Goal: Task Accomplishment & Management: Complete application form

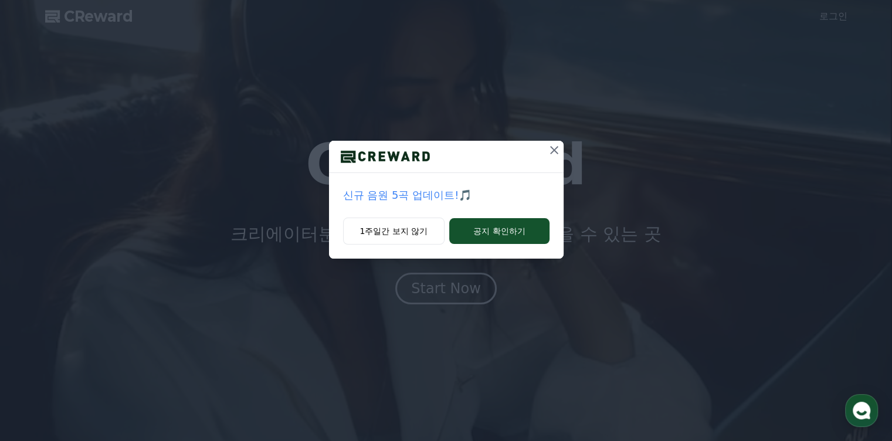
click at [558, 147] on icon at bounding box center [554, 150] width 14 height 14
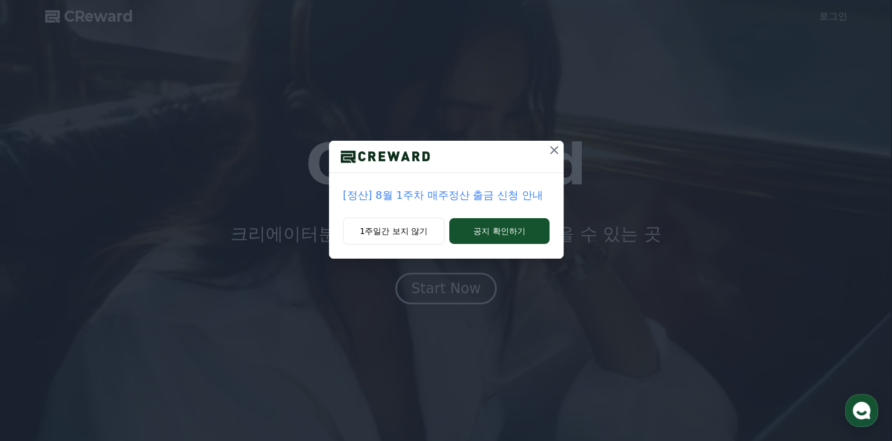
click at [554, 150] on icon at bounding box center [554, 150] width 8 height 8
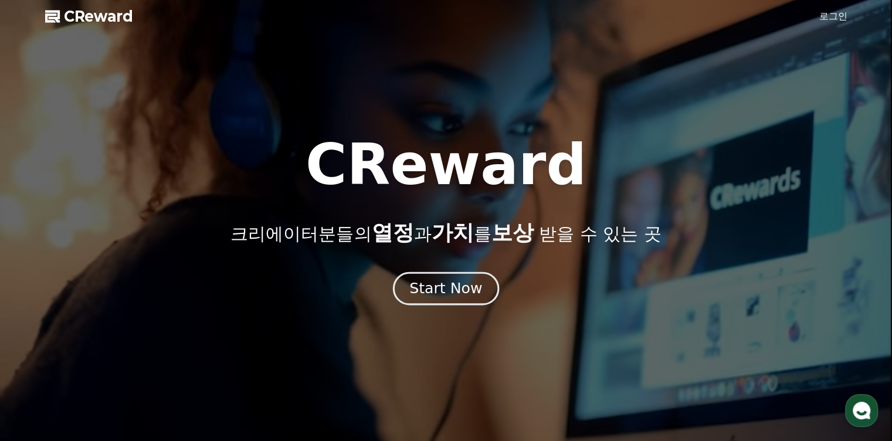
click at [438, 293] on div "Start Now" at bounding box center [445, 289] width 73 height 20
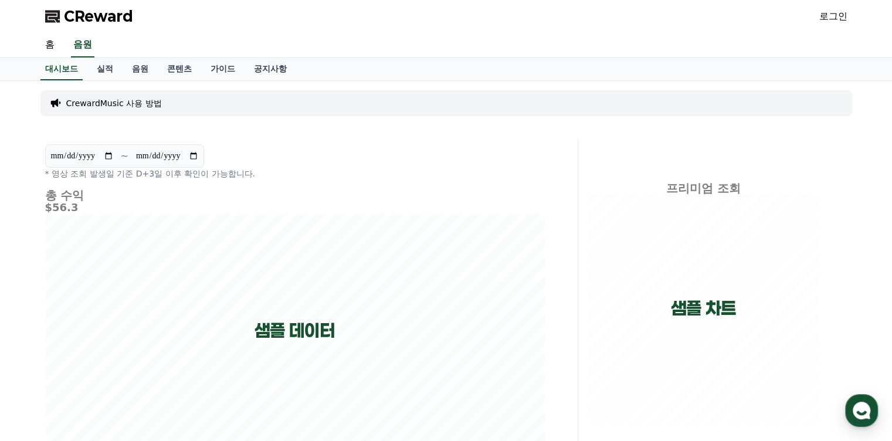
click at [841, 11] on link "로그인" at bounding box center [833, 16] width 28 height 14
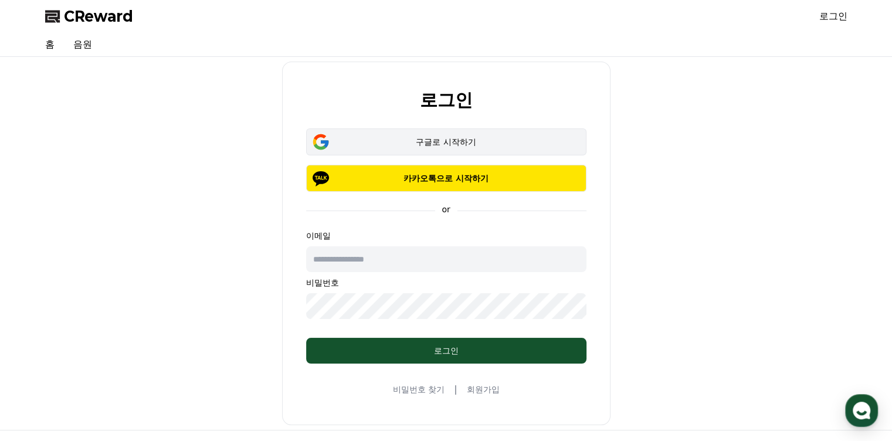
click at [444, 143] on div "구글로 시작하기" at bounding box center [446, 142] width 246 height 12
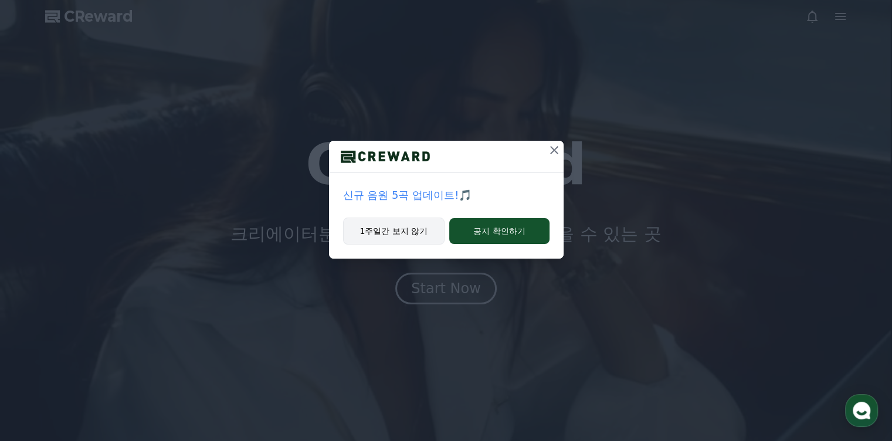
click at [419, 231] on button "1주일간 보지 않기" at bounding box center [394, 231] width 102 height 27
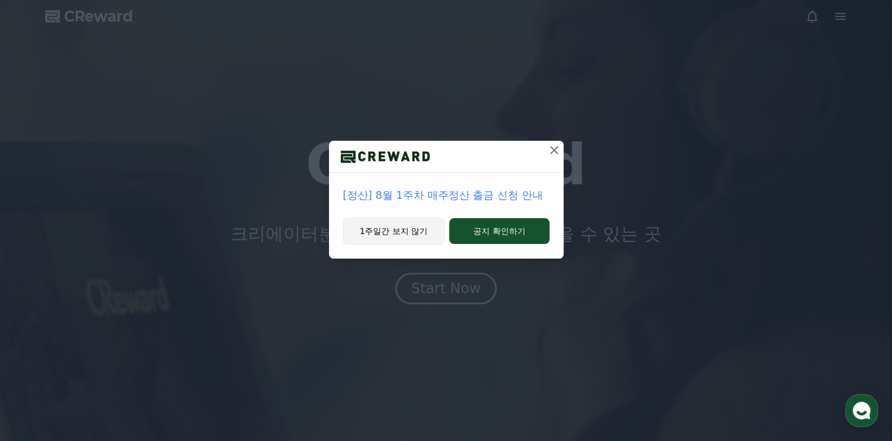
click at [387, 229] on button "1주일간 보지 않기" at bounding box center [394, 231] width 102 height 27
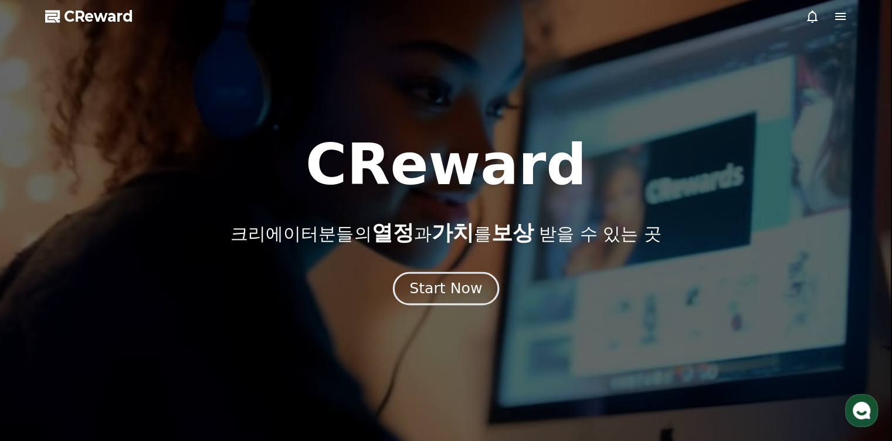
click at [443, 287] on div "Start Now" at bounding box center [445, 289] width 73 height 20
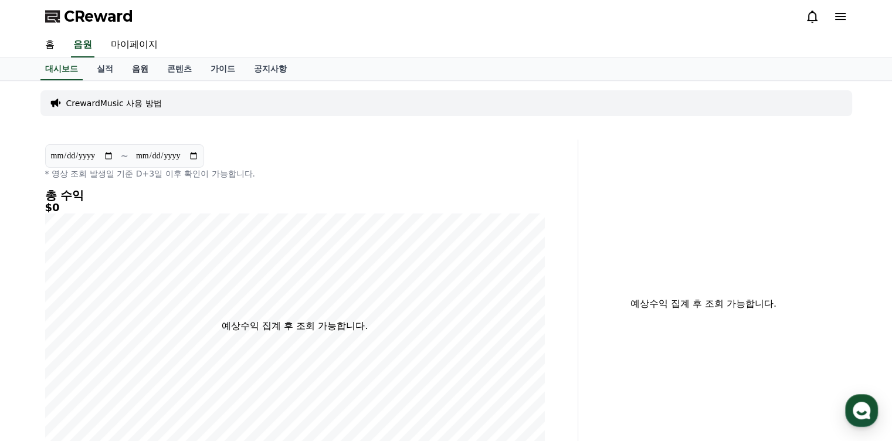
click at [141, 65] on link "음원" at bounding box center [140, 69] width 35 height 22
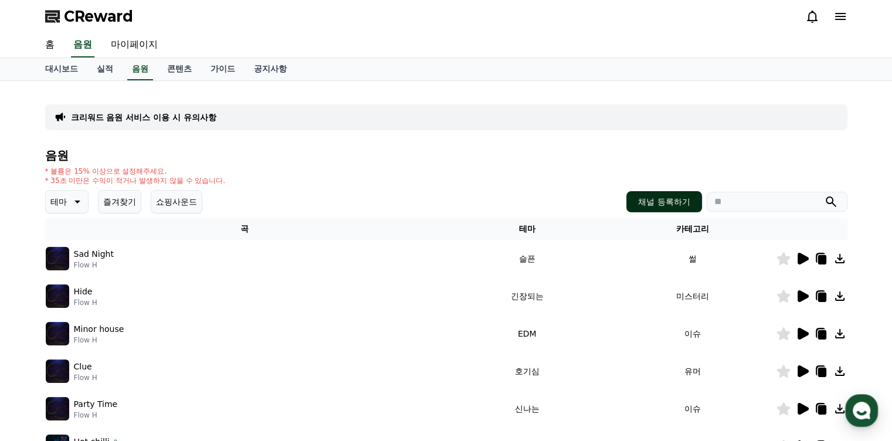
click at [665, 197] on button "채널 등록하기" at bounding box center [663, 201] width 75 height 21
click at [77, 201] on icon at bounding box center [77, 202] width 6 height 3
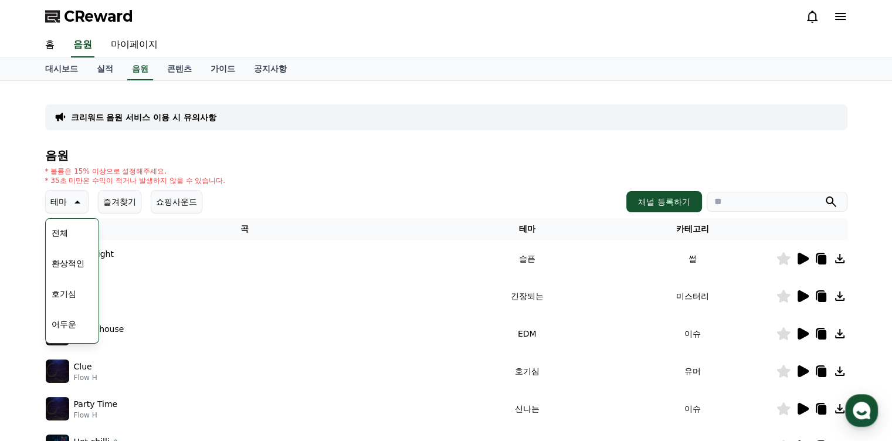
click at [63, 234] on button "전체" at bounding box center [60, 233] width 26 height 26
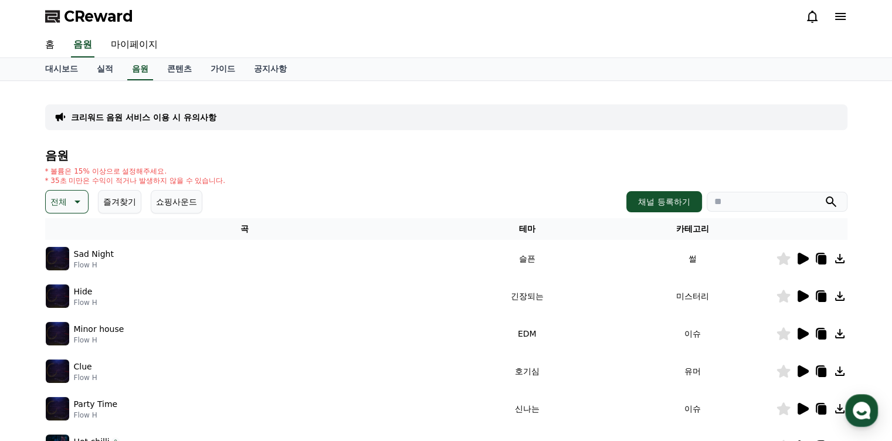
click at [112, 195] on button "즐겨찾기" at bounding box center [119, 201] width 43 height 23
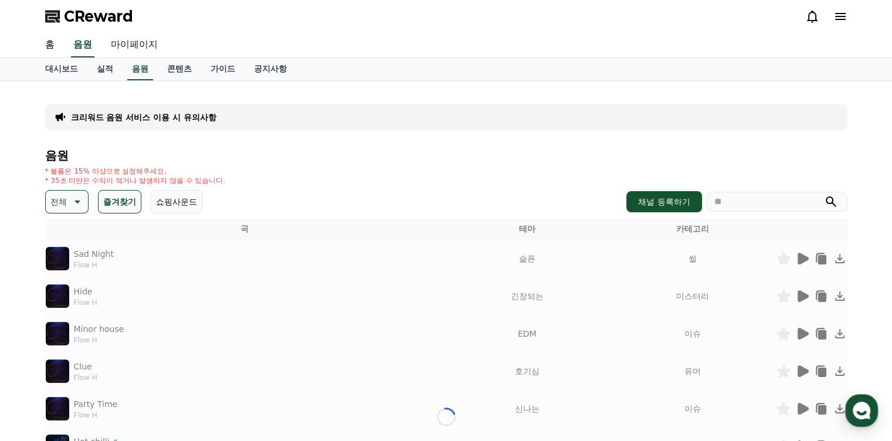
click at [137, 44] on link "마이페이지" at bounding box center [134, 45] width 66 height 25
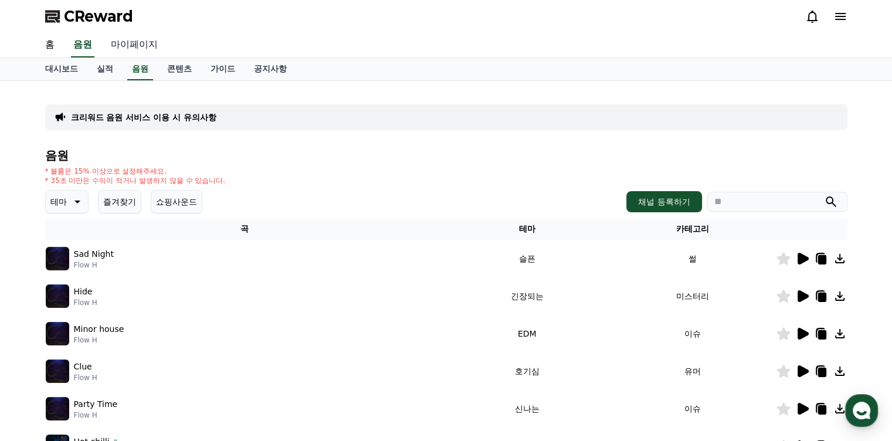
click at [134, 44] on link "마이페이지" at bounding box center [134, 45] width 66 height 25
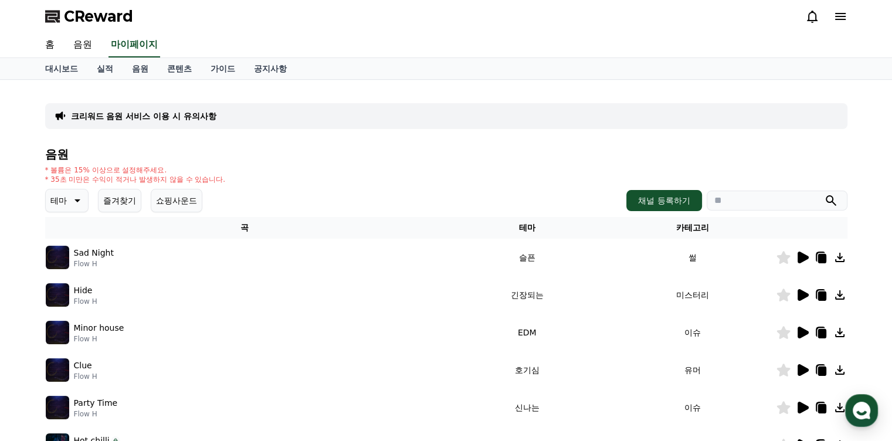
select select "**********"
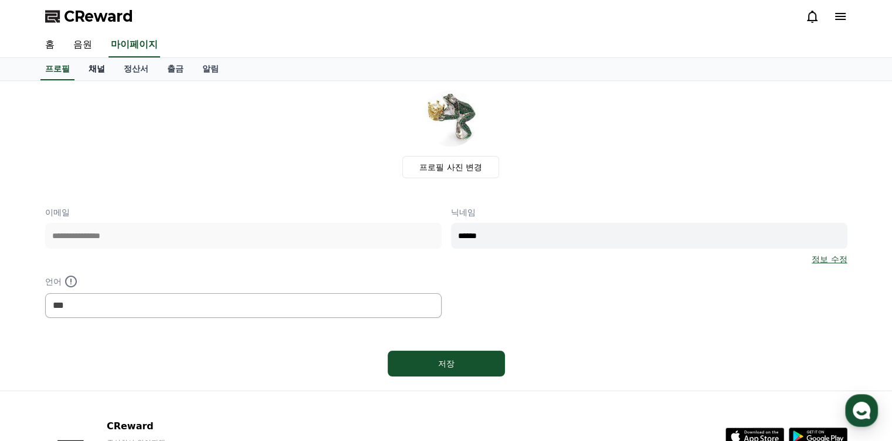
click at [101, 70] on link "채널" at bounding box center [96, 69] width 35 height 22
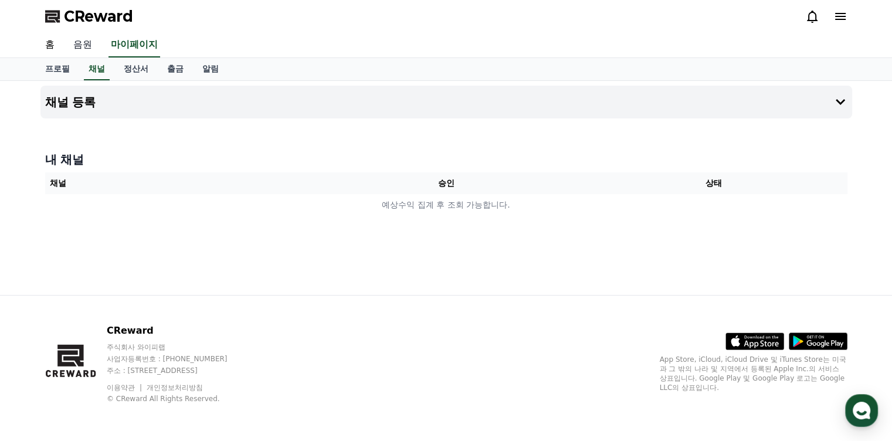
click at [74, 44] on link "음원" at bounding box center [83, 45] width 38 height 25
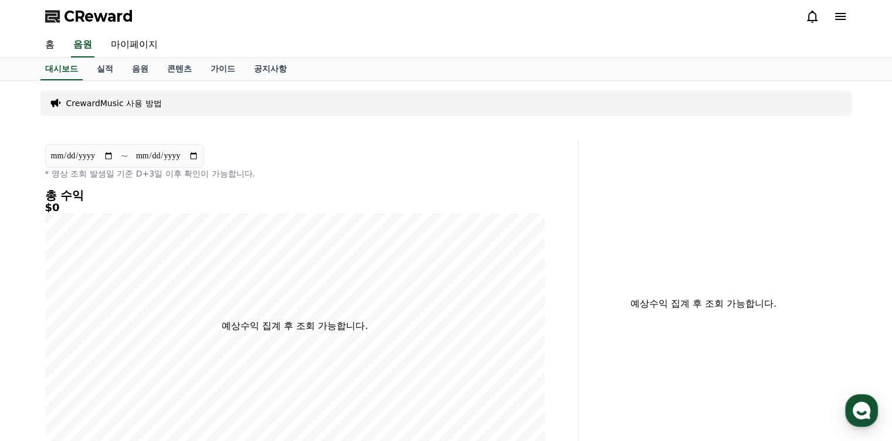
click at [847, 16] on icon at bounding box center [841, 16] width 14 height 14
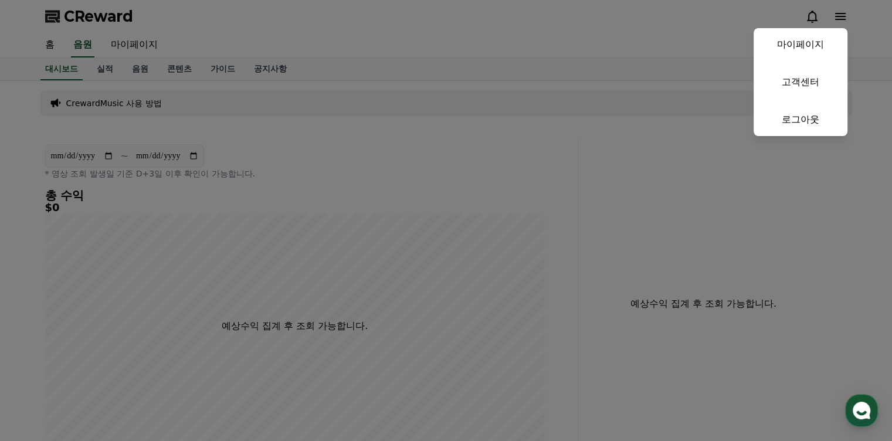
click at [385, 60] on button "close" at bounding box center [446, 220] width 892 height 441
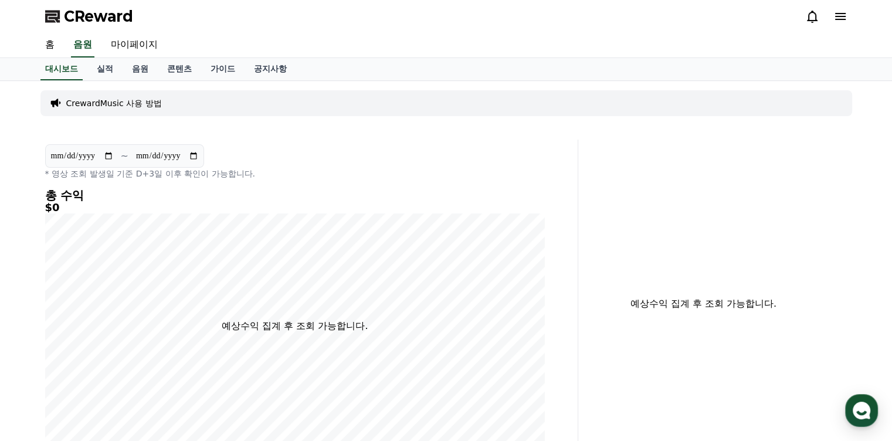
click at [144, 103] on p "CrewardMusic 사용 방법" at bounding box center [114, 103] width 96 height 12
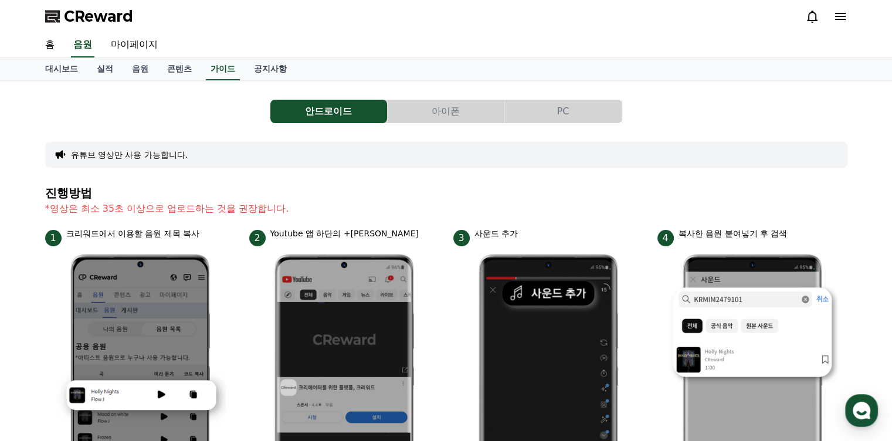
click at [568, 114] on button "PC" at bounding box center [563, 111] width 117 height 23
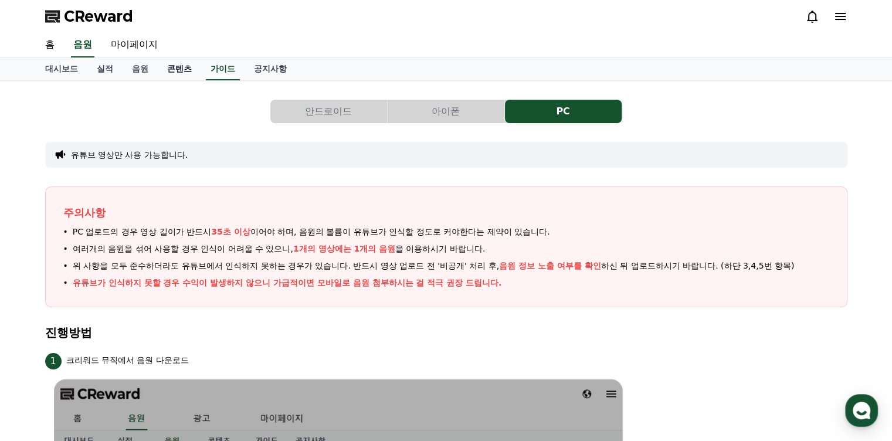
click at [178, 66] on link "콘텐츠" at bounding box center [179, 69] width 43 height 22
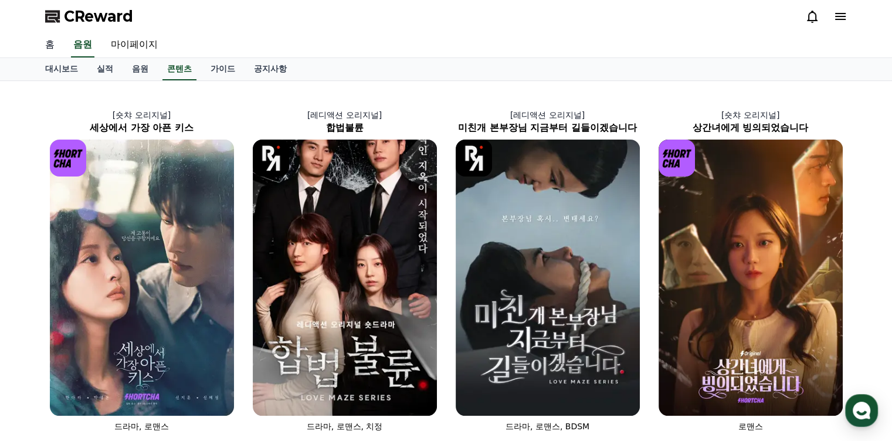
click at [47, 40] on link "홈" at bounding box center [50, 45] width 28 height 25
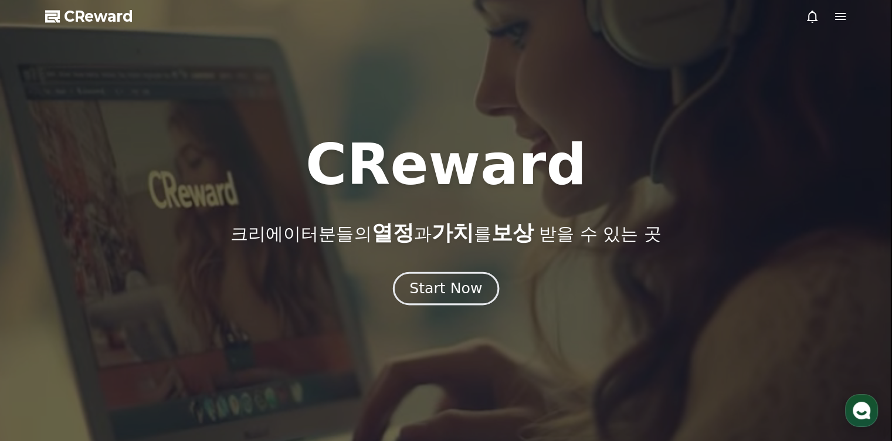
click at [429, 290] on div "Start Now" at bounding box center [445, 289] width 73 height 20
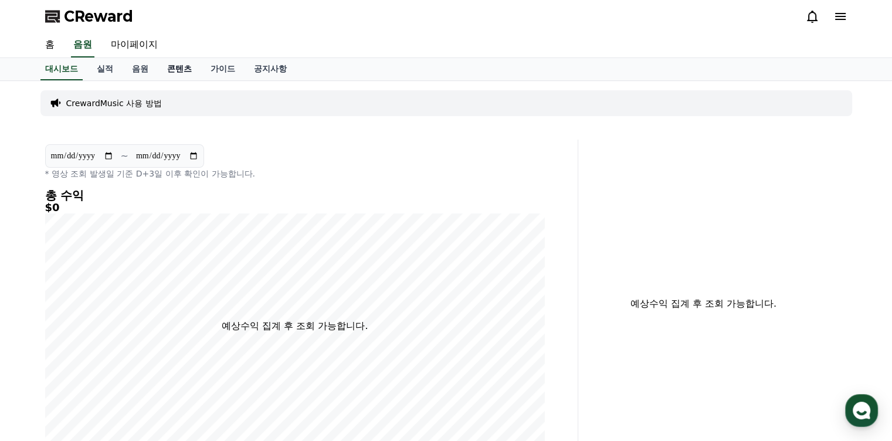
click at [182, 67] on link "콘텐츠" at bounding box center [179, 69] width 43 height 22
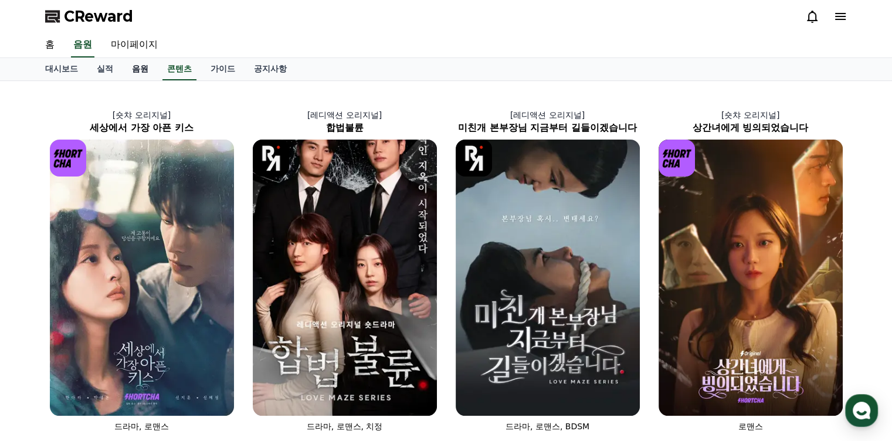
click at [142, 65] on link "음원" at bounding box center [140, 69] width 35 height 22
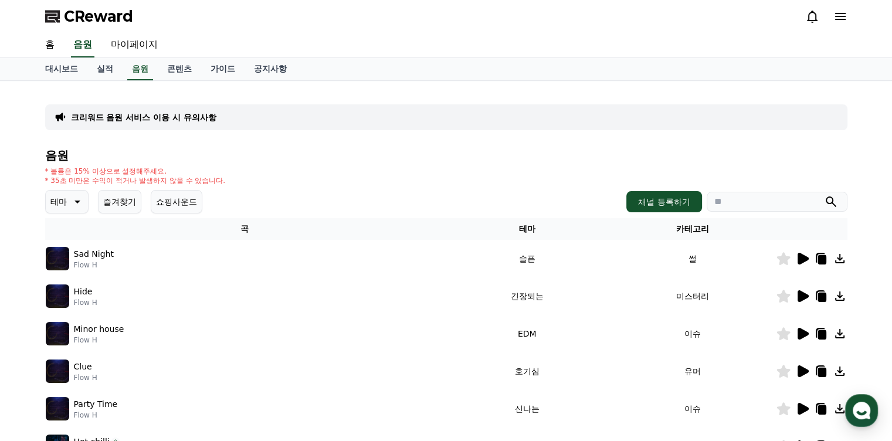
click at [568, 199] on div "테마 즐겨찾기 쇼핑사운드 채널 등록하기" at bounding box center [446, 201] width 802 height 23
click at [519, 204] on div "테마 즐겨찾기 쇼핑사운드 채널 등록하기" at bounding box center [446, 201] width 802 height 23
click at [748, 197] on input "search" at bounding box center [777, 202] width 141 height 20
click at [744, 199] on input "search" at bounding box center [777, 202] width 141 height 20
click at [575, 192] on div "테마 즐겨찾기 쇼핑사운드 채널 등록하기" at bounding box center [446, 201] width 802 height 23
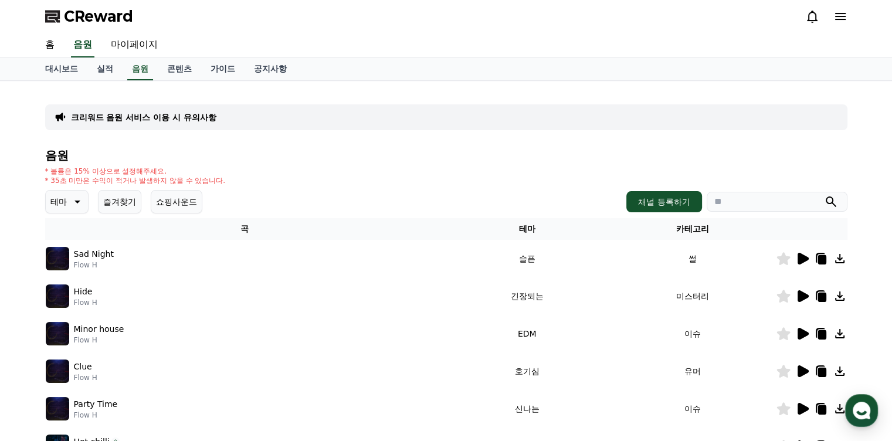
click at [747, 194] on input "search" at bounding box center [777, 202] width 141 height 20
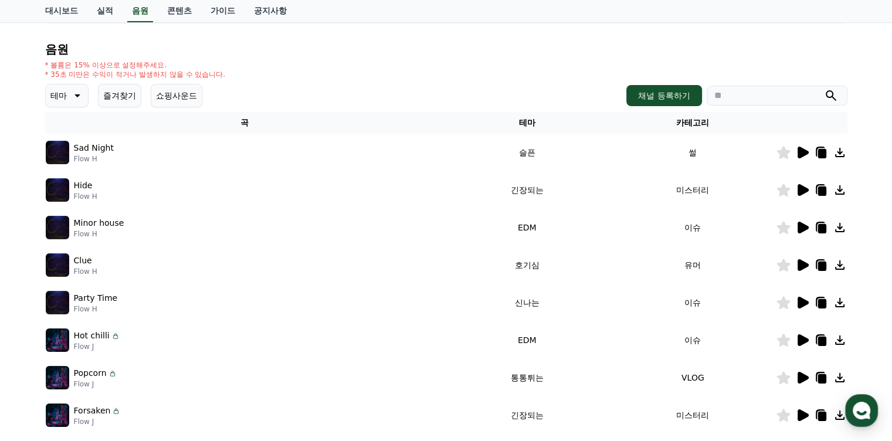
scroll to position [137, 0]
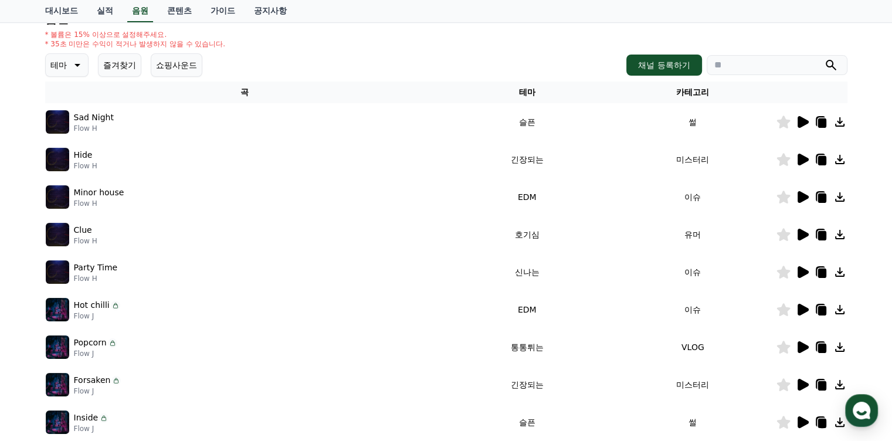
click at [59, 62] on p "테마" at bounding box center [58, 65] width 16 height 16
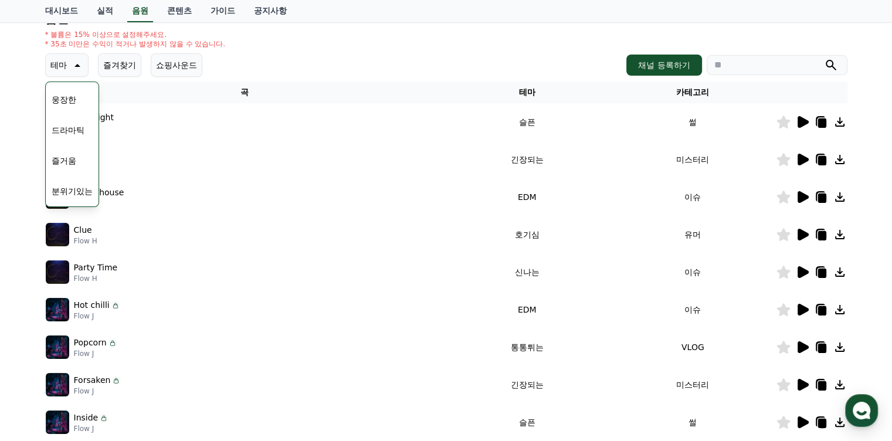
scroll to position [272, 0]
click at [77, 158] on button "분위기있는" at bounding box center [72, 160] width 50 height 26
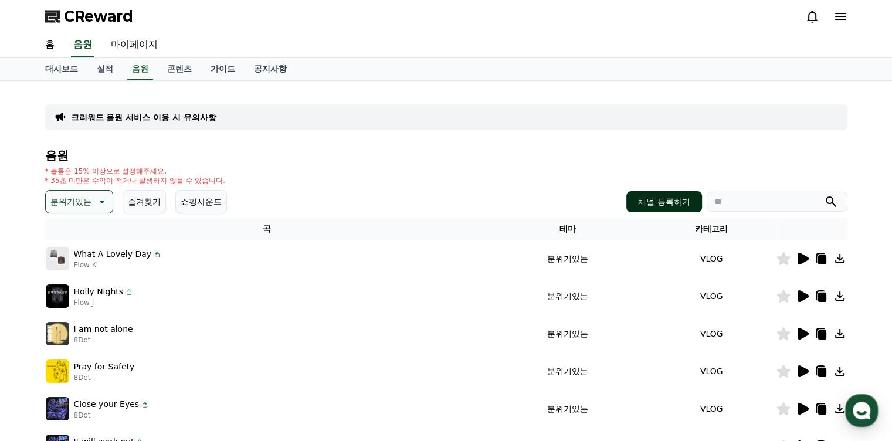
click at [650, 197] on button "채널 등록하기" at bounding box center [663, 201] width 75 height 21
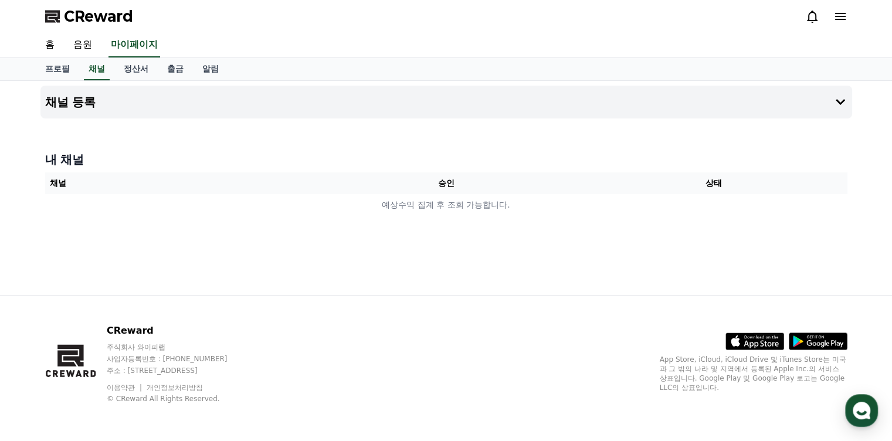
click at [202, 155] on h4 "내 채널" at bounding box center [446, 159] width 802 height 16
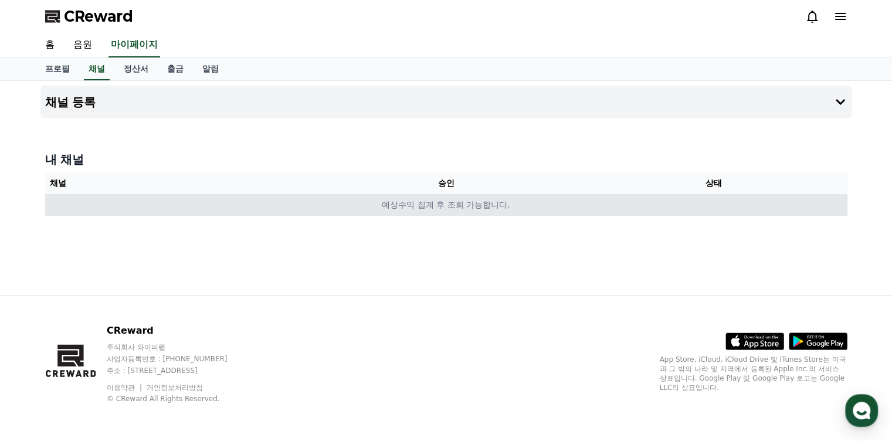
click at [422, 208] on td "예상수익 집계 후 조회 가능합니다." at bounding box center [446, 205] width 802 height 22
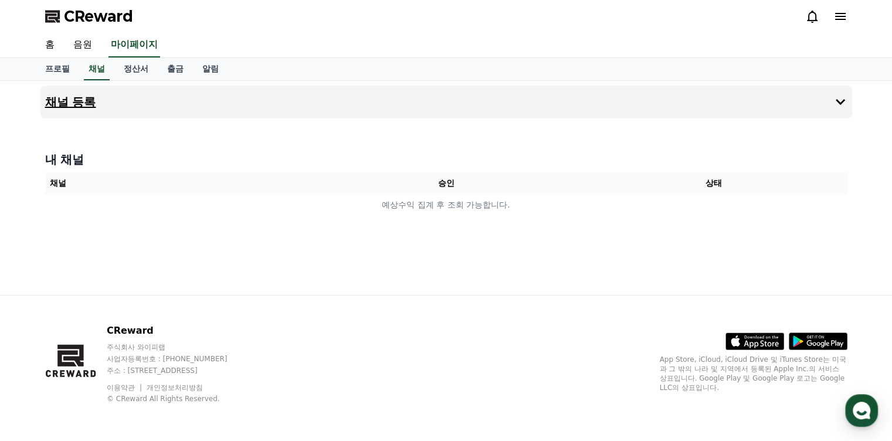
click at [847, 105] on button "채널 등록" at bounding box center [446, 102] width 812 height 33
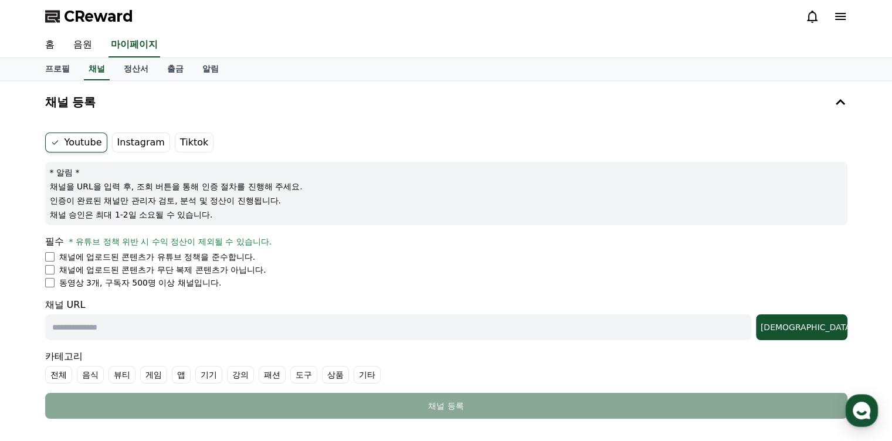
click at [138, 145] on label "Instagram" at bounding box center [141, 143] width 58 height 20
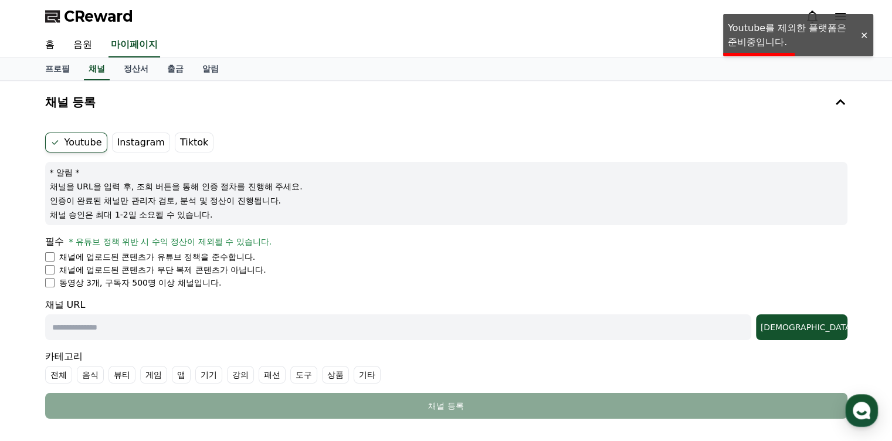
click at [183, 142] on label "Tiktok" at bounding box center [194, 143] width 39 height 20
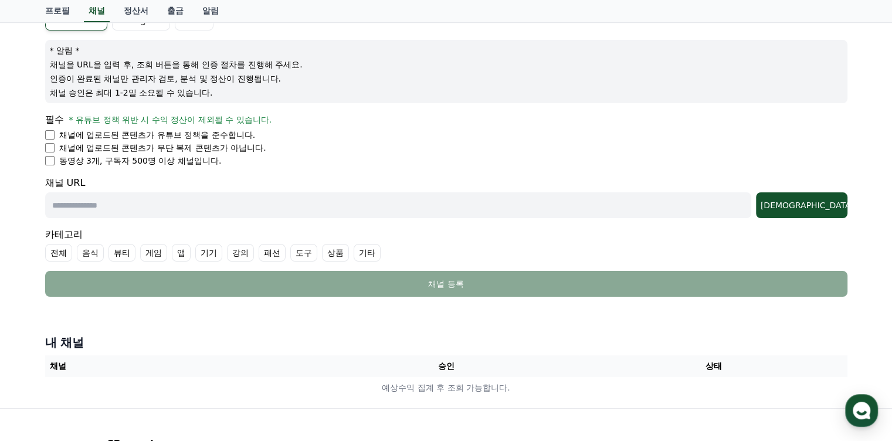
scroll to position [137, 0]
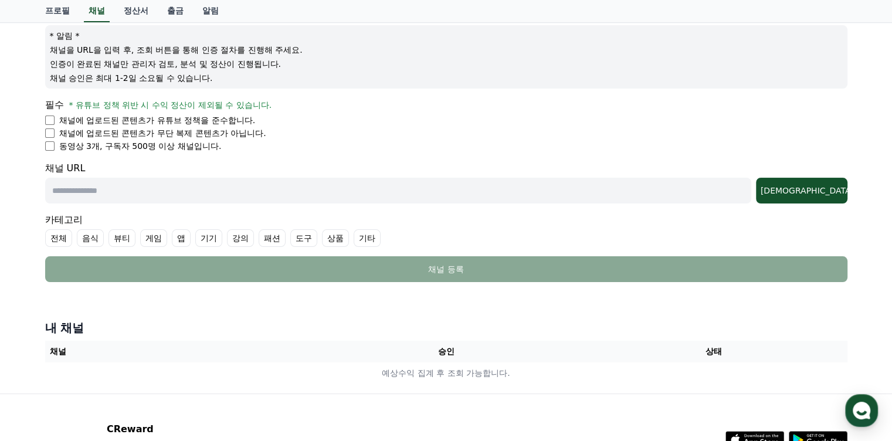
click at [114, 192] on input "text" at bounding box center [398, 191] width 706 height 26
drag, startPoint x: 389, startPoint y: 198, endPoint x: 0, endPoint y: 195, distance: 389.5
click at [0, 195] on div "채널 등록 Youtube Instagram Tiktok * 알림 * 채널을 URL을 입력 후, 조회 버튼을 통해 인증 절차를 진행해 주세요. …" at bounding box center [446, 168] width 892 height 449
paste input "**********"
type input "**********"
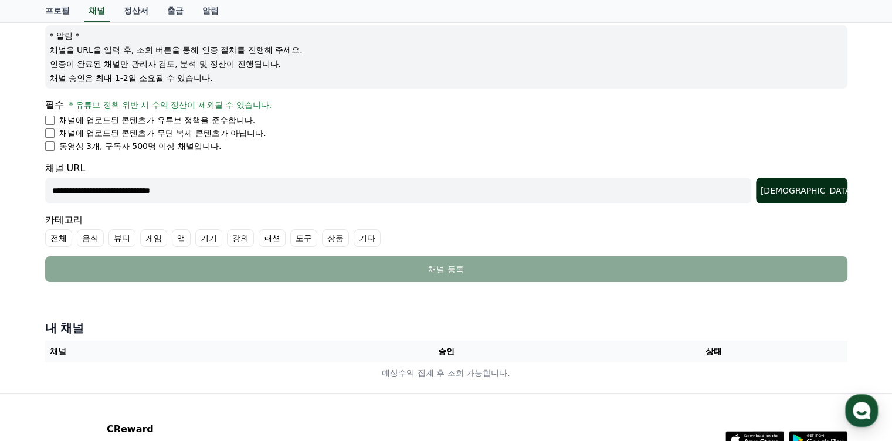
click at [822, 187] on div "[DEMOGRAPHIC_DATA]" at bounding box center [802, 191] width 82 height 12
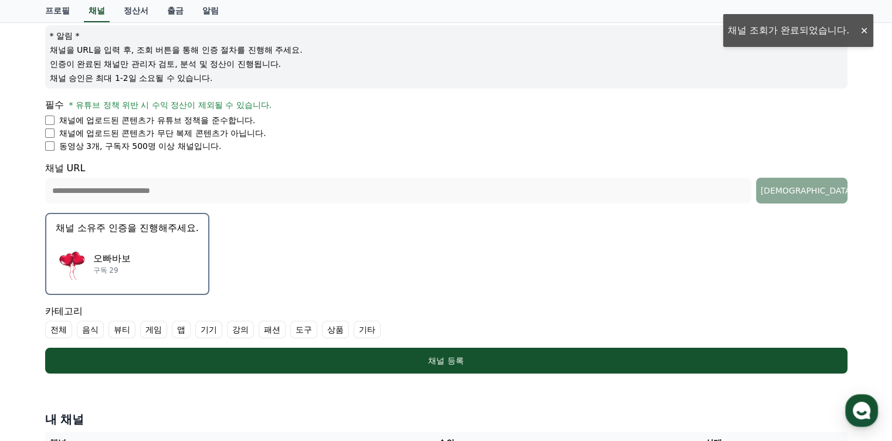
click at [123, 241] on div "오빠바보 구독 29" at bounding box center [127, 263] width 143 height 47
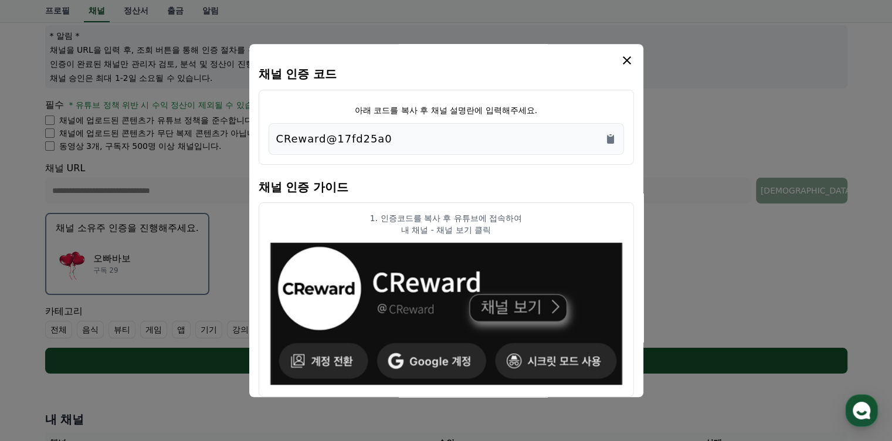
drag, startPoint x: 437, startPoint y: 137, endPoint x: 253, endPoint y: 152, distance: 184.2
click at [253, 152] on div "채널 인증 코드 아래 코드를 복사 후 채널 설명란에 입력해주세요. CReward@17fd25a0 채널 인증 가이드 1. 인증코드를 복사 후 유…" at bounding box center [446, 220] width 394 height 353
copy p "CReward@17fd25a0"
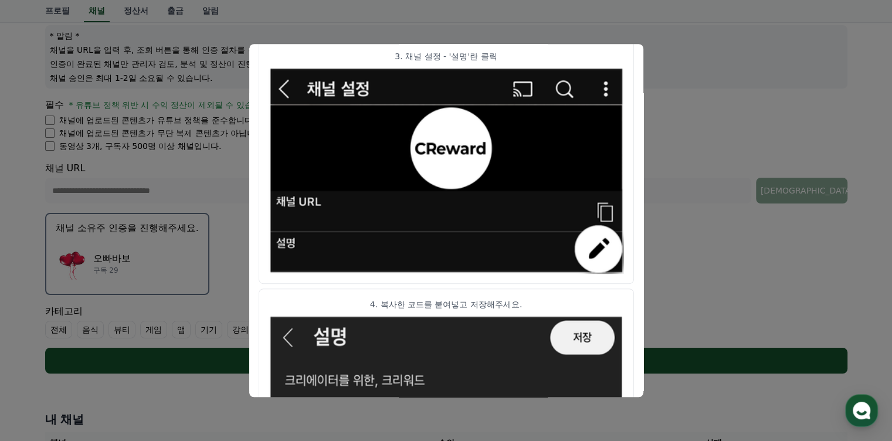
scroll to position [658, 0]
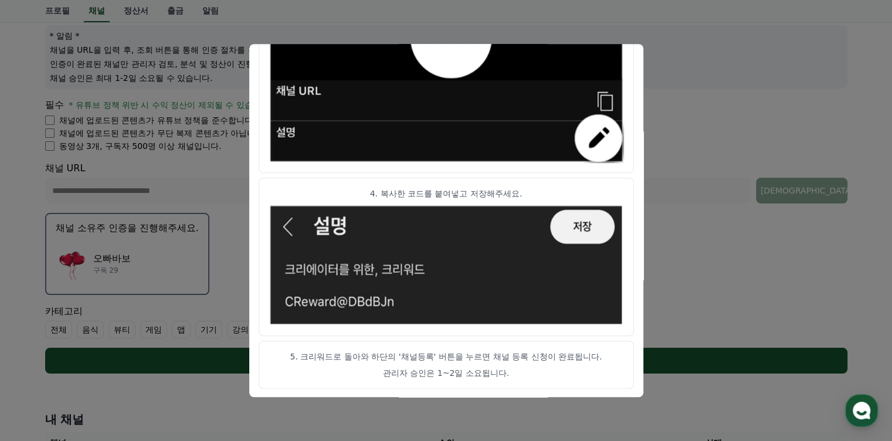
click at [817, 293] on button "close modal" at bounding box center [446, 220] width 892 height 441
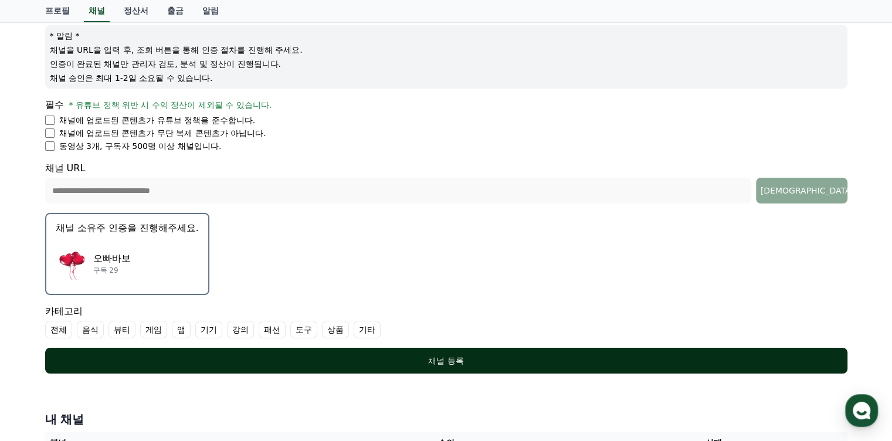
click at [596, 358] on div "채널 등록" at bounding box center [447, 361] width 756 height 12
click at [475, 357] on div "채널 등록" at bounding box center [447, 361] width 756 height 12
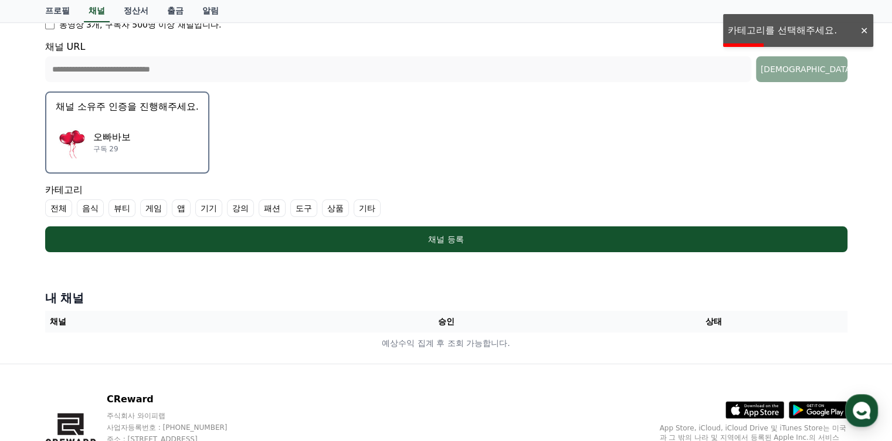
scroll to position [273, 0]
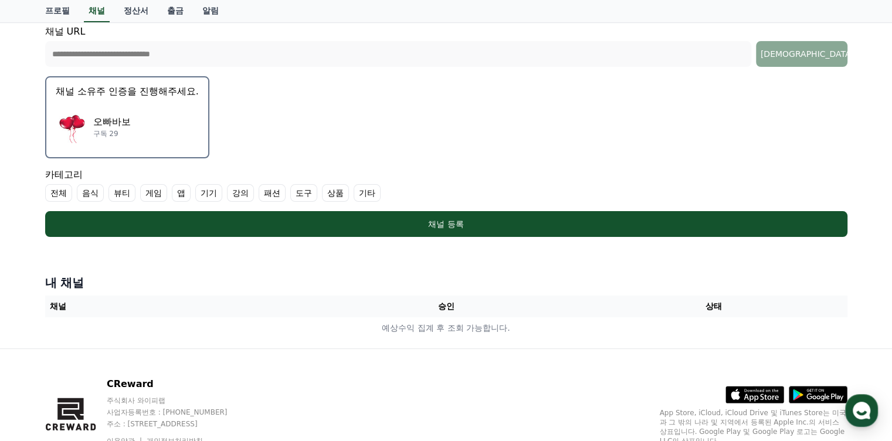
click at [54, 189] on label "전체" at bounding box center [58, 193] width 27 height 18
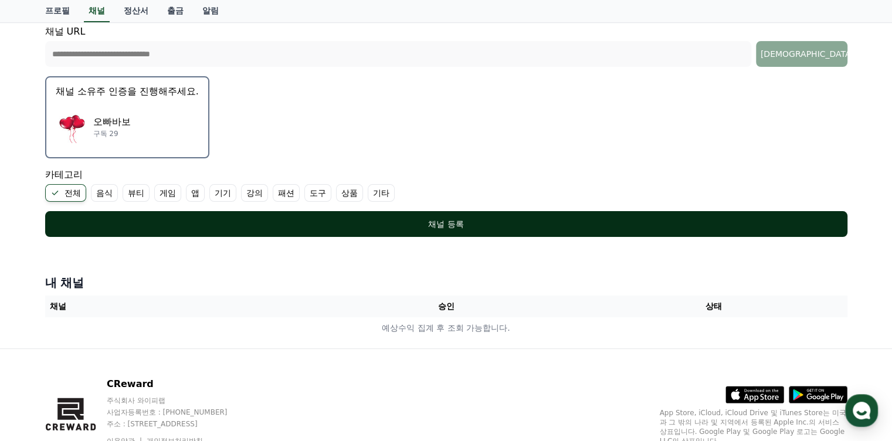
click at [459, 222] on div "채널 등록" at bounding box center [447, 224] width 756 height 12
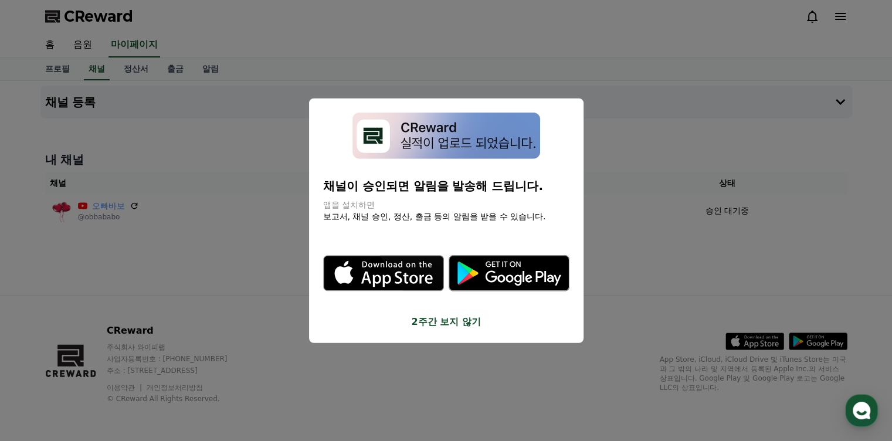
click at [449, 319] on button "2주간 보지 않기" at bounding box center [446, 321] width 246 height 14
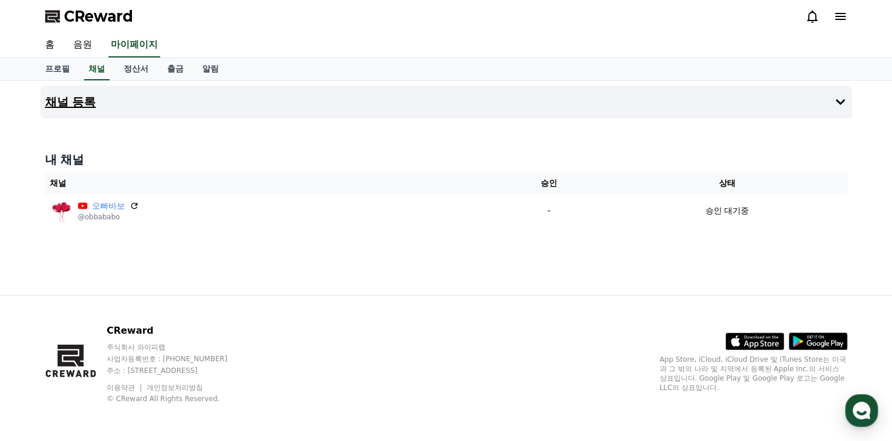
click at [782, 91] on button "채널 등록" at bounding box center [446, 102] width 812 height 33
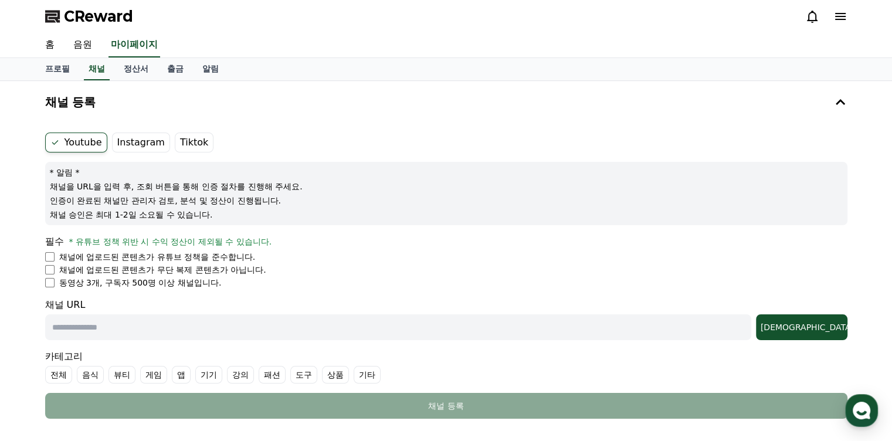
click at [526, 274] on li "채널에 업로드된 콘텐츠가 무단 복제 콘텐츠가 아닙니다." at bounding box center [446, 270] width 802 height 12
